Goal: Task Accomplishment & Management: Manage account settings

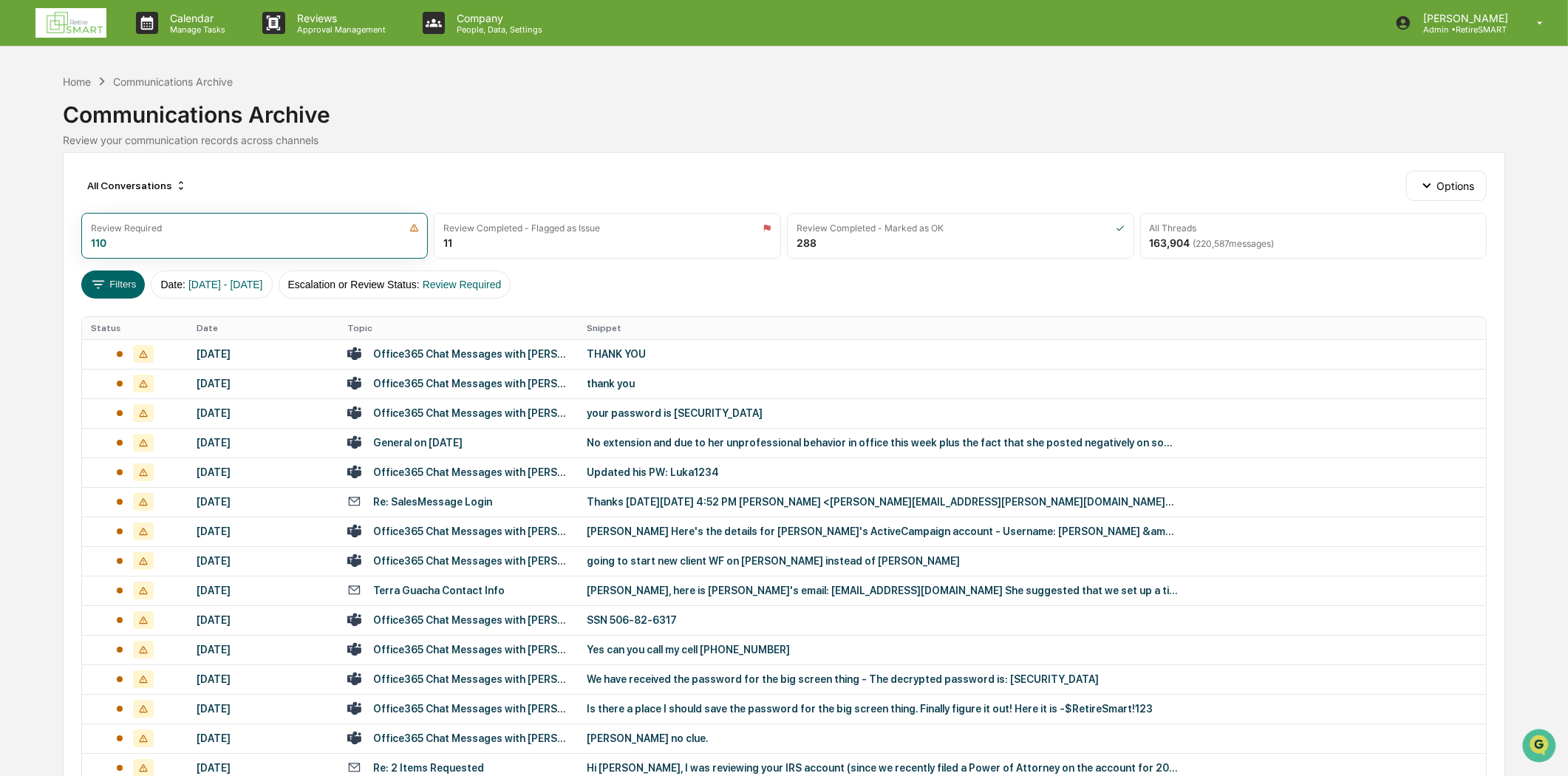
click at [47, 19] on img at bounding box center [71, 23] width 71 height 29
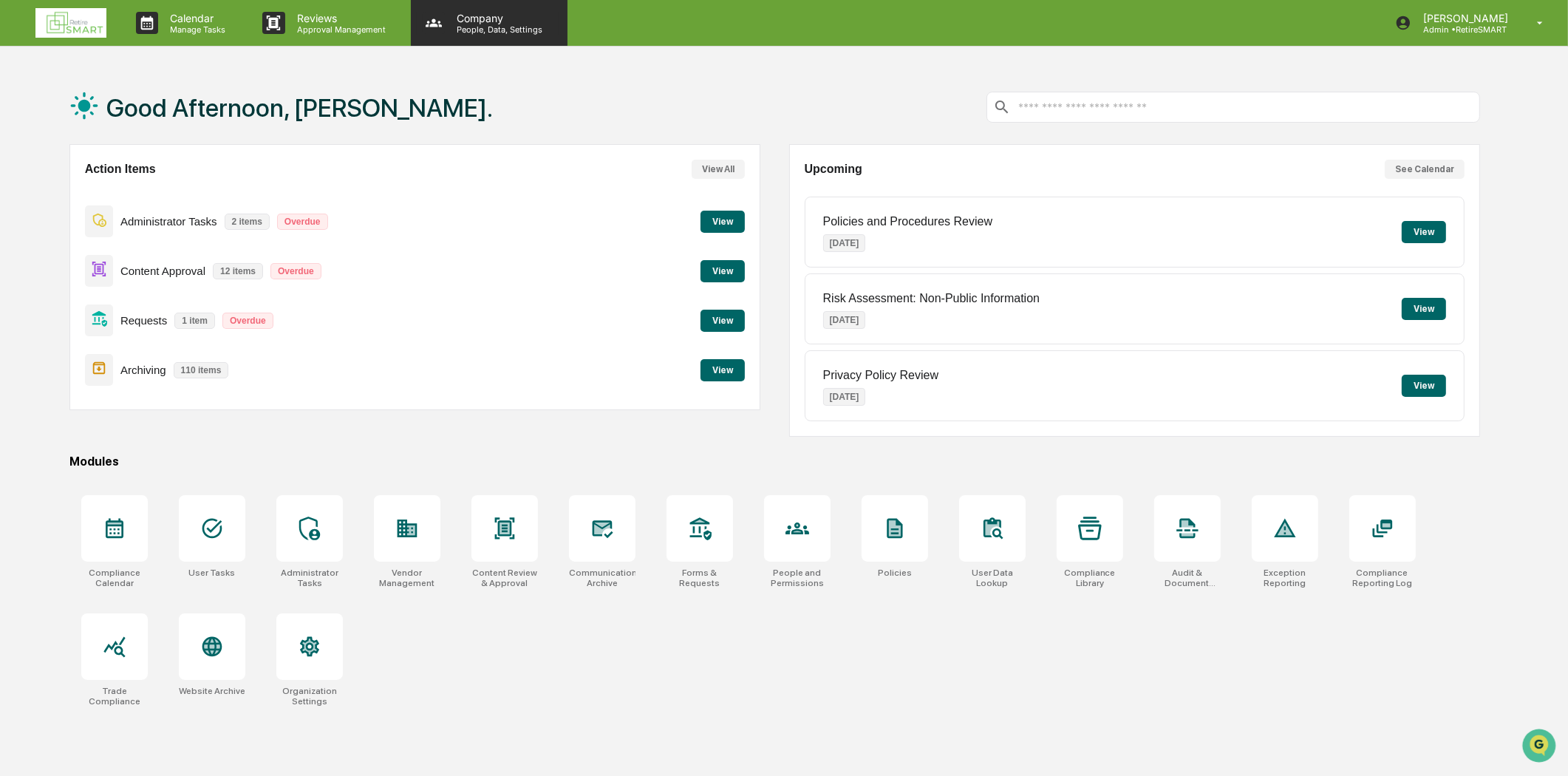
click at [467, 26] on p "People, Data, Settings" at bounding box center [497, 29] width 105 height 10
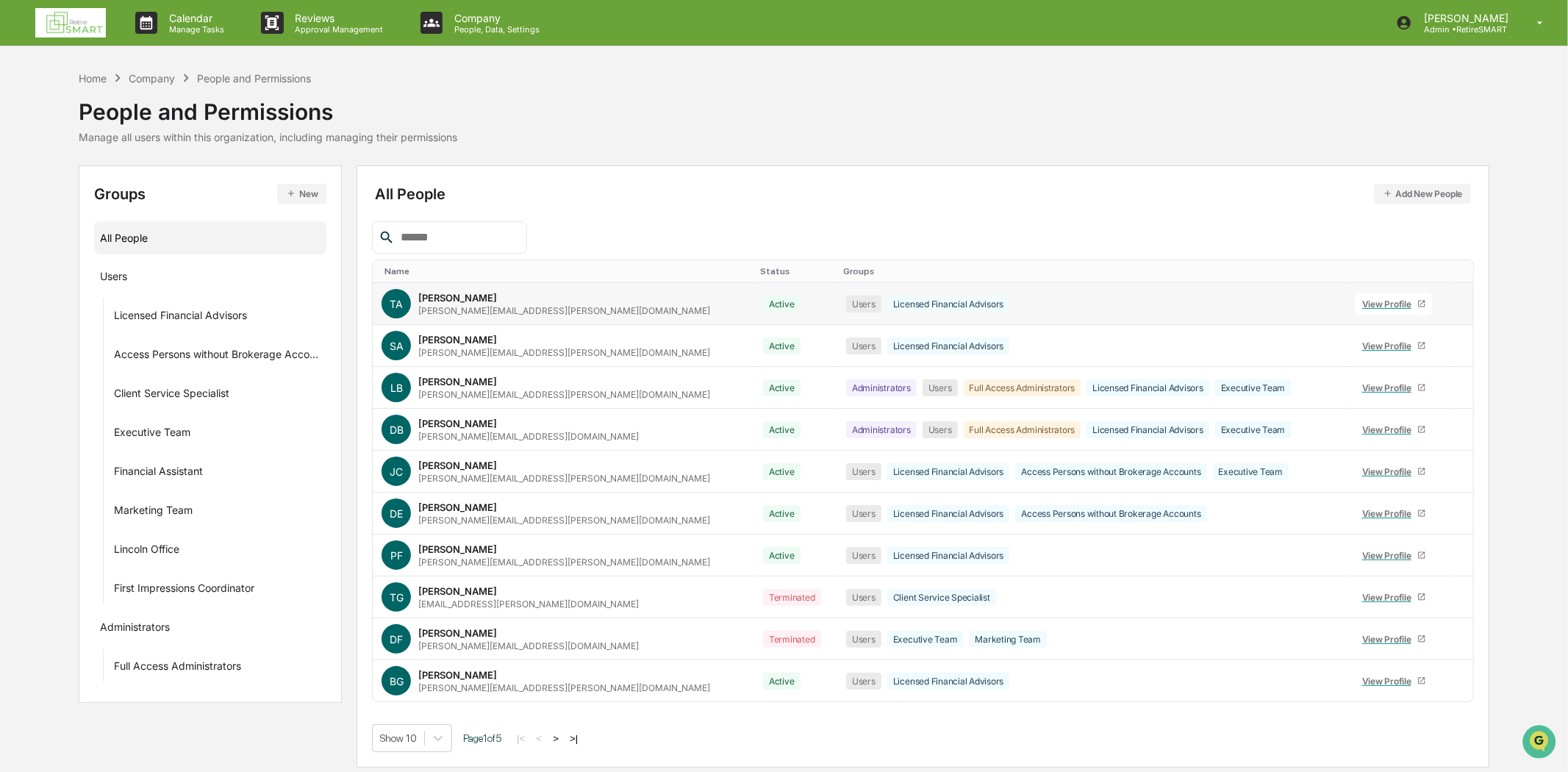
click at [517, 303] on div "[PERSON_NAME] [PERSON_NAME][EMAIL_ADDRESS][PERSON_NAME][DOMAIN_NAME]" at bounding box center [564, 303] width 292 height 24
click at [1364, 303] on div "View Profile" at bounding box center [1390, 303] width 56 height 11
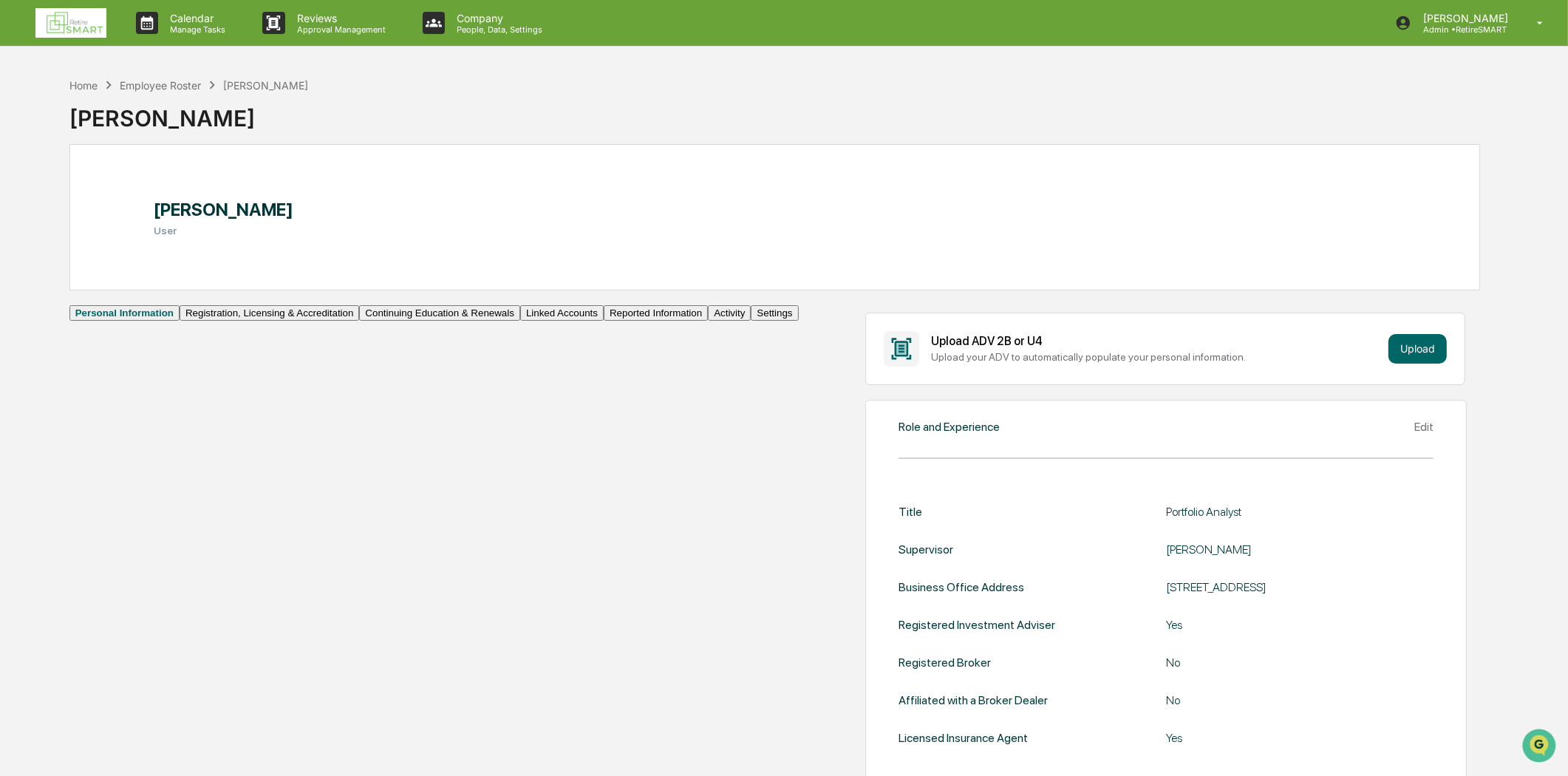
click at [521, 321] on button "Linked Accounts" at bounding box center [562, 313] width 83 height 16
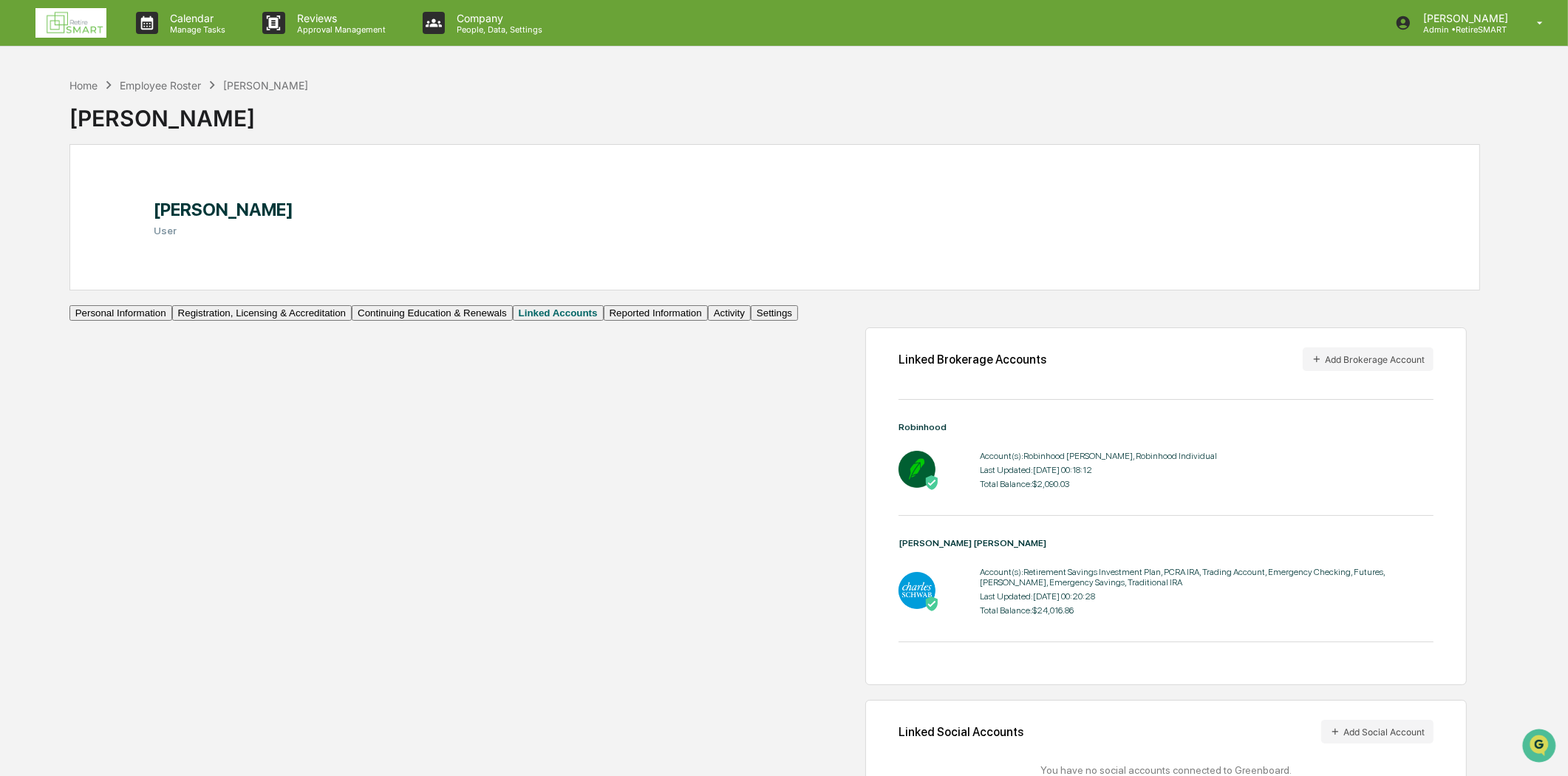
click at [56, 20] on img at bounding box center [71, 23] width 71 height 29
